Goal: Information Seeking & Learning: Learn about a topic

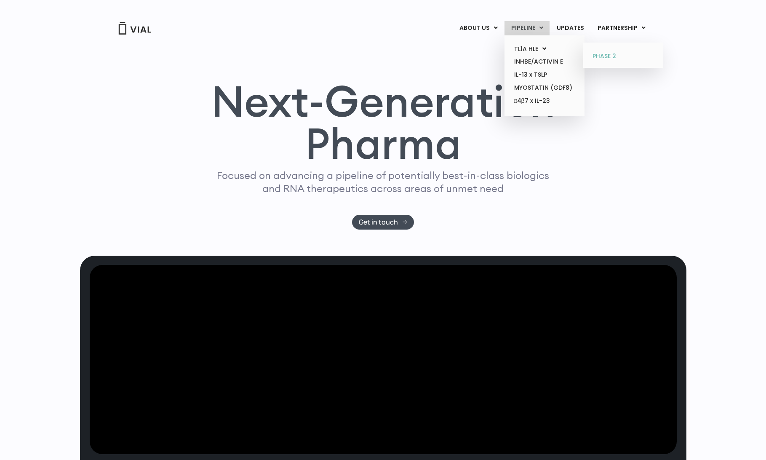
click at [614, 55] on link "PHASE 2" at bounding box center [623, 56] width 74 height 13
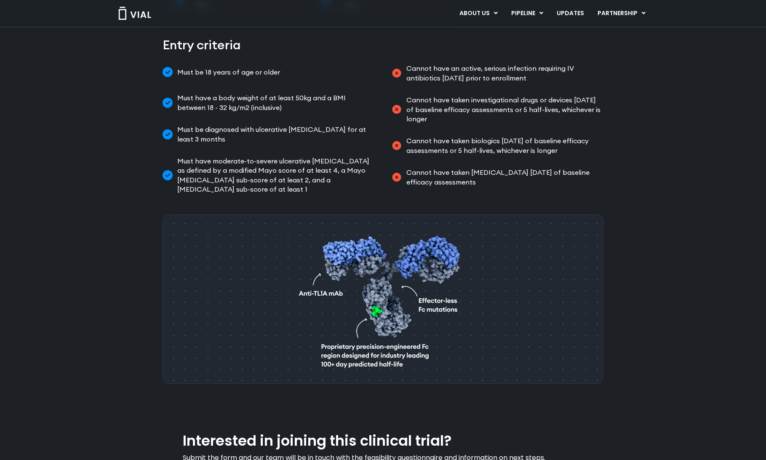
scroll to position [589, 0]
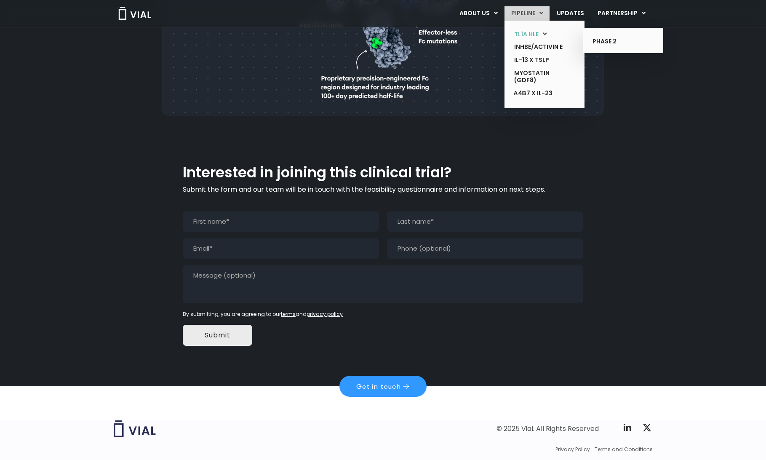
click at [536, 33] on link "TL1A HLE" at bounding box center [539, 34] width 62 height 13
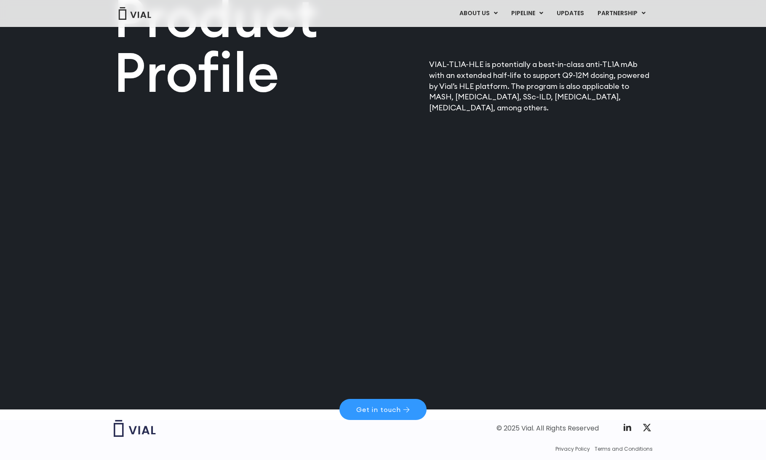
scroll to position [1064, 0]
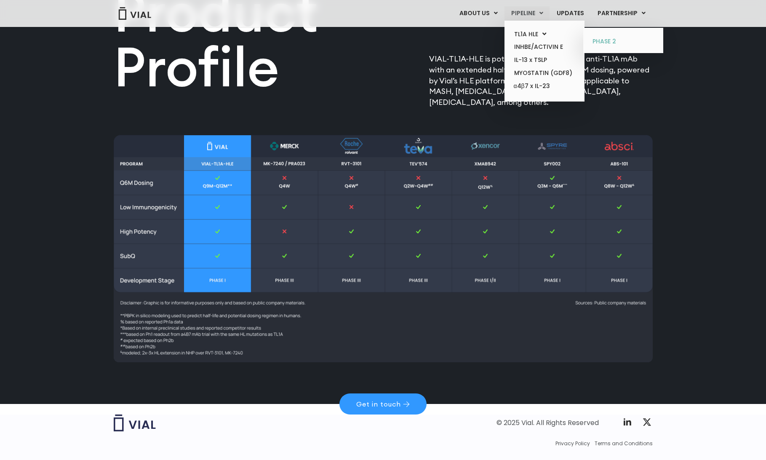
click at [611, 39] on link "PHASE 2" at bounding box center [623, 41] width 74 height 13
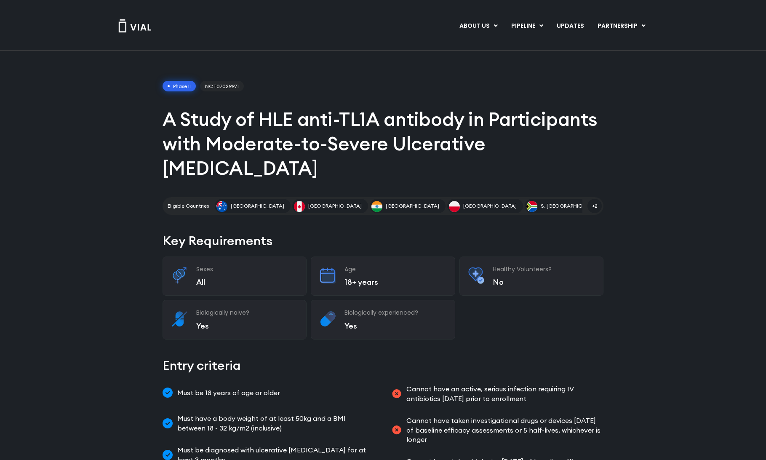
click at [258, 277] on p "All" at bounding box center [247, 282] width 102 height 10
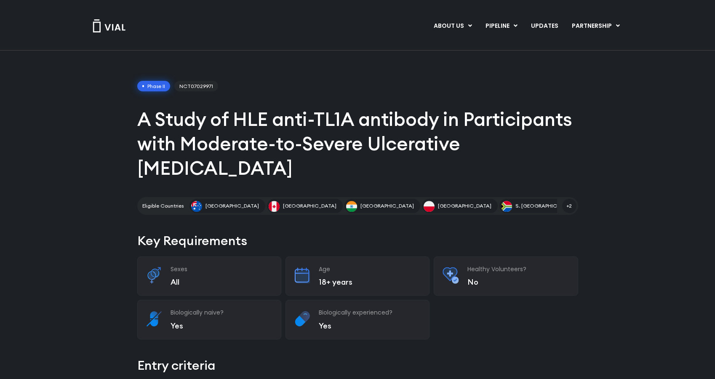
click at [297, 24] on div "ABOUT US ABOUT US CAREERS CONTACT US PIPELINE TL1A HLE PHASE 2 INHBE/ACTIVIN E …" at bounding box center [357, 26] width 539 height 14
click at [103, 30] on img at bounding box center [109, 25] width 34 height 13
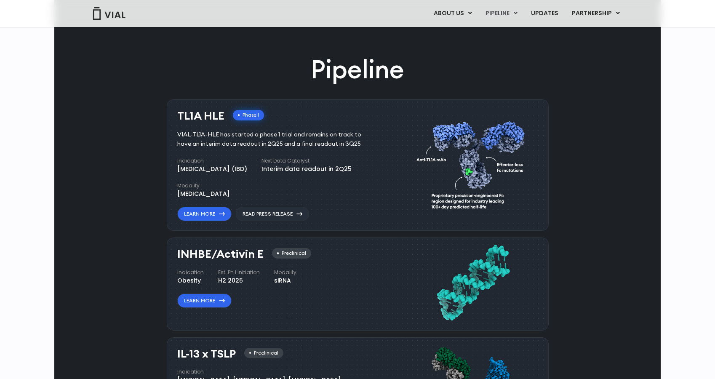
scroll to position [451, 0]
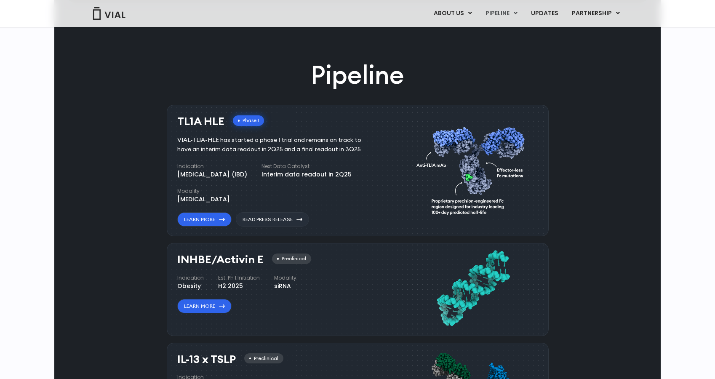
drag, startPoint x: 175, startPoint y: 191, endPoint x: 198, endPoint y: 190, distance: 23.6
click at [198, 190] on div "TL1A HLE Phase I VIAL-TL1A-HLE has started a phase 1 trial and remains on track…" at bounding box center [358, 171] width 382 height 132
copy h4 "Modality"
click at [190, 199] on div "[MEDICAL_DATA]" at bounding box center [203, 199] width 53 height 9
drag, startPoint x: 212, startPoint y: 200, endPoint x: 240, endPoint y: 198, distance: 28.3
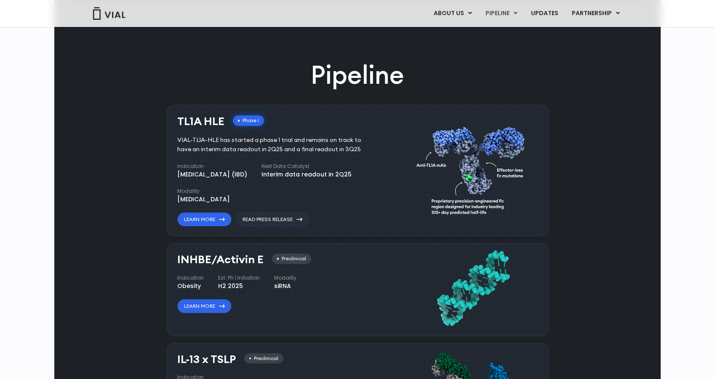
click at [240, 198] on div "Indication [MEDICAL_DATA] (IBD) Next Data Catalyst Interim data readout in 2Q25…" at bounding box center [279, 183] width 204 height 41
copy div "[MEDICAL_DATA]"
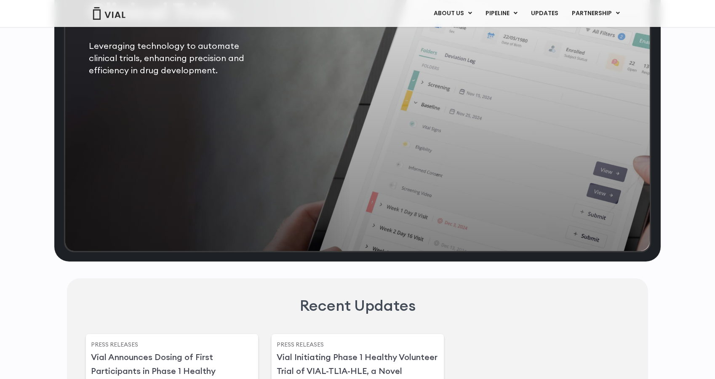
scroll to position [1735, 0]
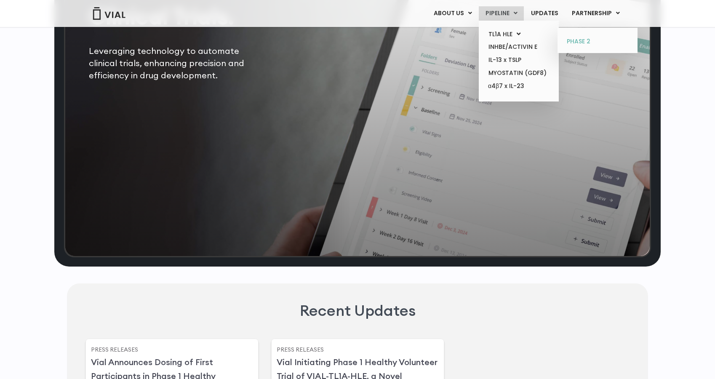
click at [582, 39] on link "PHASE 2" at bounding box center [598, 41] width 74 height 13
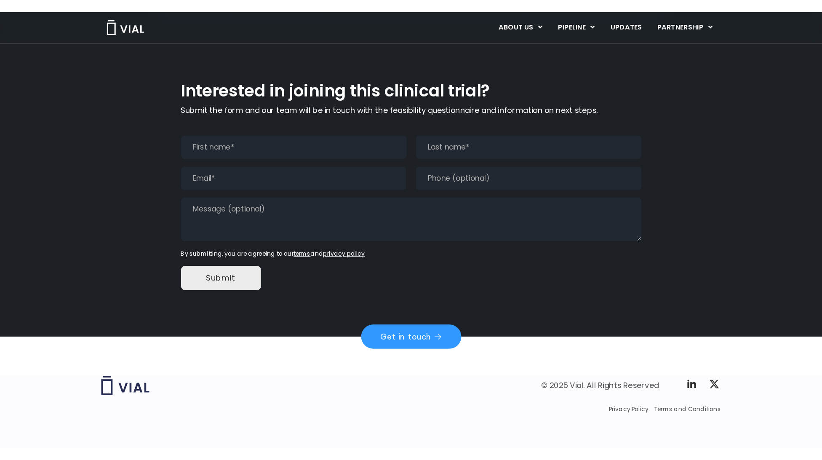
scroll to position [566, 0]
